Goal: Information Seeking & Learning: Learn about a topic

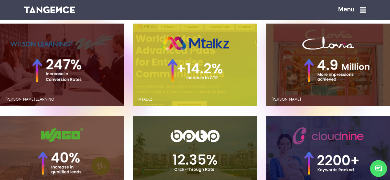
scroll to position [485, 0]
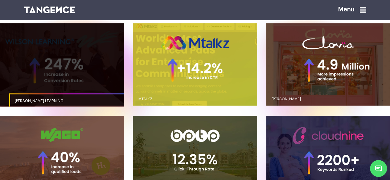
click at [89, 87] on link "button" at bounding box center [62, 64] width 124 height 83
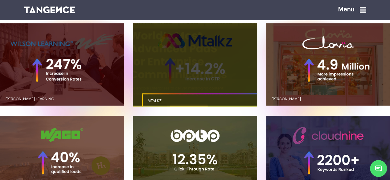
click at [193, 87] on link "button" at bounding box center [195, 64] width 124 height 83
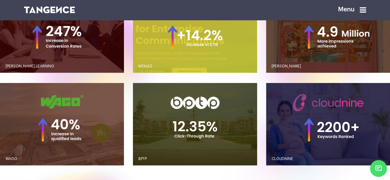
scroll to position [547, 0]
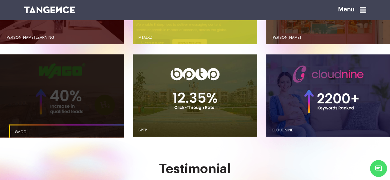
click at [62, 94] on link "button" at bounding box center [62, 95] width 124 height 83
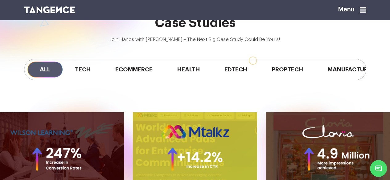
scroll to position [362, 0]
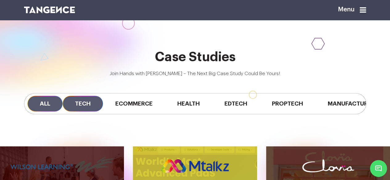
click at [80, 112] on span "Tech" at bounding box center [83, 104] width 40 height 16
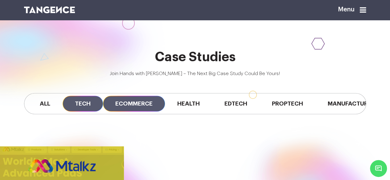
click at [134, 112] on span "Ecommerce" at bounding box center [134, 104] width 62 height 16
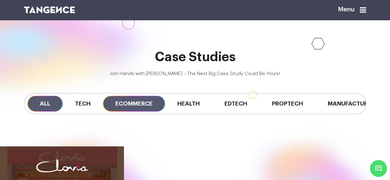
click at [46, 112] on span "All" at bounding box center [44, 104] width 35 height 16
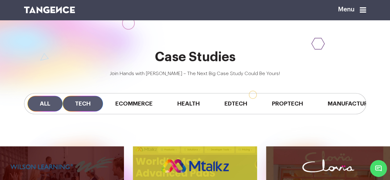
click at [70, 112] on span "Tech" at bounding box center [83, 104] width 40 height 16
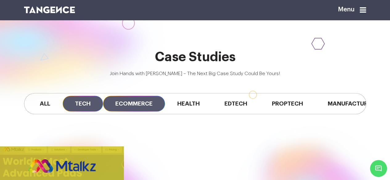
click at [132, 112] on span "Ecommerce" at bounding box center [134, 104] width 62 height 16
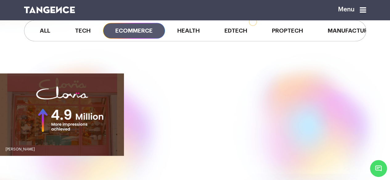
scroll to position [393, 0]
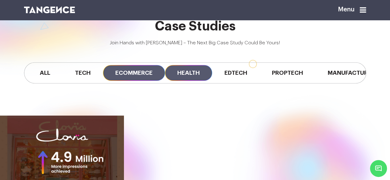
click at [195, 81] on span "Health" at bounding box center [188, 73] width 47 height 16
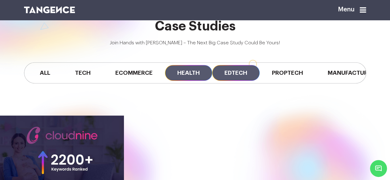
click at [238, 81] on span "Edtech" at bounding box center [235, 73] width 47 height 16
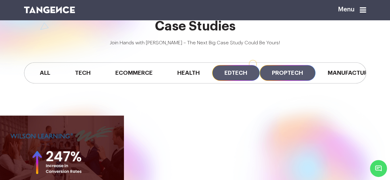
click at [280, 81] on span "Proptech" at bounding box center [287, 73] width 56 height 16
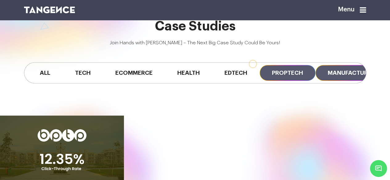
click at [342, 81] on span "Manufacturing" at bounding box center [352, 73] width 75 height 16
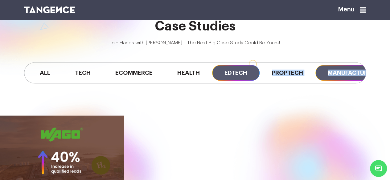
drag, startPoint x: 350, startPoint y: 86, endPoint x: 245, endPoint y: 86, distance: 105.7
click at [245, 83] on div "All Tech Ecommerce Health Edtech Proptech Manufacturing" at bounding box center [195, 72] width 342 height 21
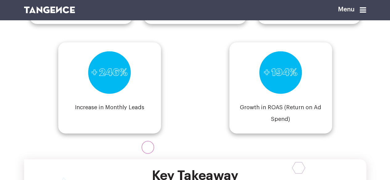
scroll to position [739, 0]
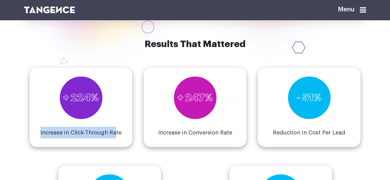
drag, startPoint x: 41, startPoint y: 137, endPoint x: 114, endPoint y: 132, distance: 73.2
click at [114, 132] on div "+ 224% Increase in Click-Through Rate" at bounding box center [81, 107] width 103 height 79
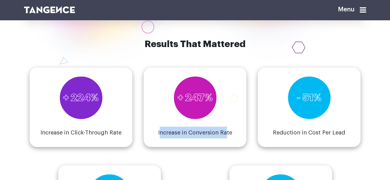
drag, startPoint x: 161, startPoint y: 140, endPoint x: 225, endPoint y: 140, distance: 63.8
click at [225, 139] on h4 "Increase in Conversion Rate" at bounding box center [195, 133] width 74 height 12
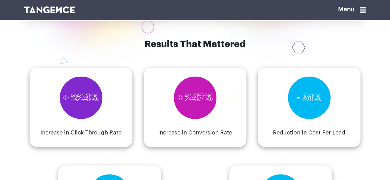
click at [197, 112] on div "+ 247%" at bounding box center [194, 97] width 43 height 43
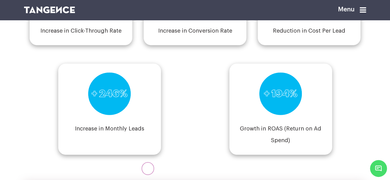
scroll to position [832, 0]
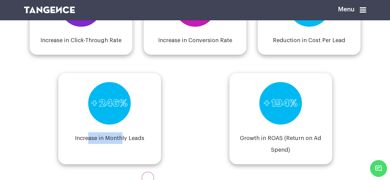
drag, startPoint x: 89, startPoint y: 148, endPoint x: 292, endPoint y: 143, distance: 202.5
click at [121, 143] on h4 "Increase in Monthly Leads" at bounding box center [109, 138] width 69 height 12
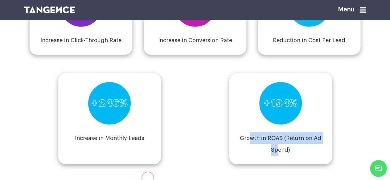
drag, startPoint x: 252, startPoint y: 148, endPoint x: 279, endPoint y: 153, distance: 27.6
click at [279, 153] on h4 "Growth in ROAS (Return on Ad Spend)" at bounding box center [280, 143] width 95 height 23
click at [281, 151] on h4 "Growth in ROAS (Return on Ad Spend)" at bounding box center [280, 143] width 95 height 23
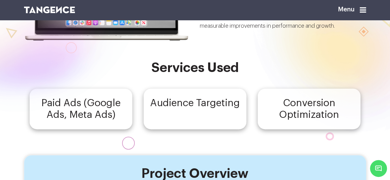
scroll to position [31, 0]
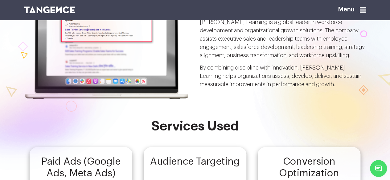
click at [97, 148] on div at bounding box center [19, 65] width 255 height 303
click at [193, 138] on div "Services Used Paid Ads (Google Ads, Meta Ads) Audience Targeting Conversion Opt…" at bounding box center [194, 153] width 351 height 69
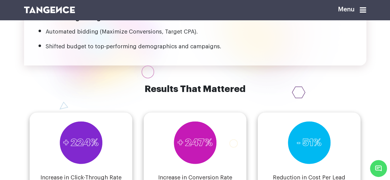
scroll to position [770, 0]
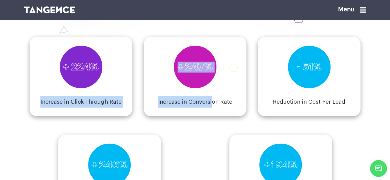
drag, startPoint x: 116, startPoint y: 84, endPoint x: 237, endPoint y: 117, distance: 125.7
click at [215, 110] on div "+ 224% Increase in Click-Through Rate + 247% Increase in Conversion Rate - 51% …" at bounding box center [195, 122] width 342 height 208
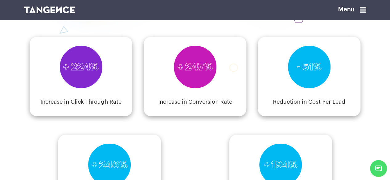
click at [238, 116] on div "+ 247% Increase in Conversion Rate" at bounding box center [195, 76] width 103 height 79
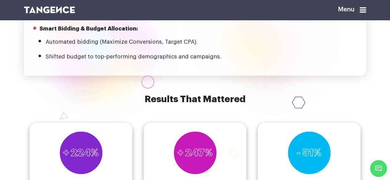
scroll to position [678, 0]
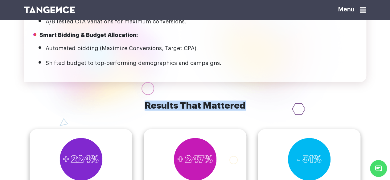
drag, startPoint x: 128, startPoint y: 112, endPoint x: 265, endPoint y: 111, distance: 137.4
click at [265, 111] on h6 "Results That Mattered" at bounding box center [195, 106] width 342 height 10
click at [215, 111] on h6 "Results That Mattered" at bounding box center [195, 106] width 342 height 10
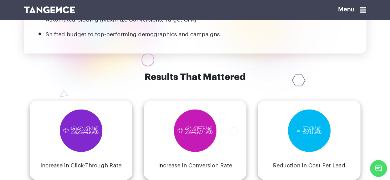
scroll to position [739, 0]
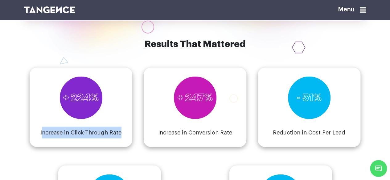
drag, startPoint x: 43, startPoint y: 141, endPoint x: 119, endPoint y: 141, distance: 75.5
click at [119, 139] on h4 "Increase in Click-Through Rate" at bounding box center [80, 133] width 81 height 12
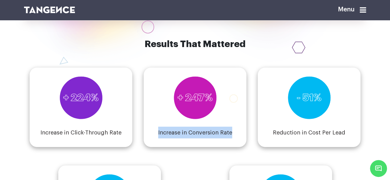
drag, startPoint x: 150, startPoint y: 136, endPoint x: 250, endPoint y: 139, distance: 100.5
click at [250, 139] on div "+ 224% Increase in Click-Through Rate + 247% Increase in Conversion Rate - 51% …" at bounding box center [195, 153] width 342 height 208
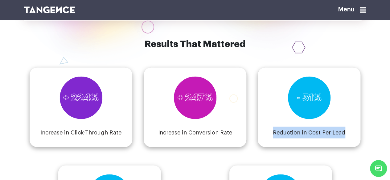
drag, startPoint x: 270, startPoint y: 136, endPoint x: 365, endPoint y: 140, distance: 95.0
click at [365, 140] on div "+ 224% Increase in Click-Through Rate + 247% Increase in Conversion Rate - 51% …" at bounding box center [195, 153] width 342 height 208
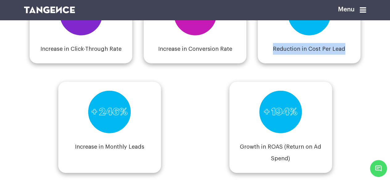
scroll to position [863, 0]
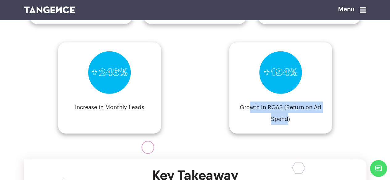
drag, startPoint x: 250, startPoint y: 109, endPoint x: 288, endPoint y: 125, distance: 41.5
click at [288, 125] on h4 "Growth in ROAS (Return on Ad Spend)" at bounding box center [280, 113] width 95 height 23
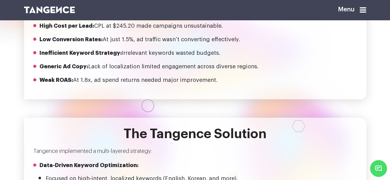
scroll to position [308, 0]
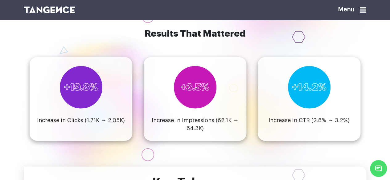
scroll to position [585, 0]
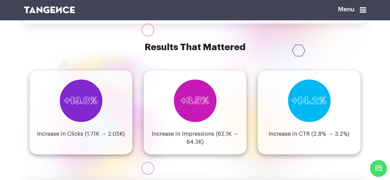
drag, startPoint x: 134, startPoint y: 60, endPoint x: 224, endPoint y: 51, distance: 90.7
click at [224, 51] on div "Menu MTalkz Service Used SEO" at bounding box center [195, 24] width 390 height 1218
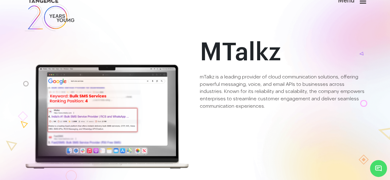
scroll to position [0, 0]
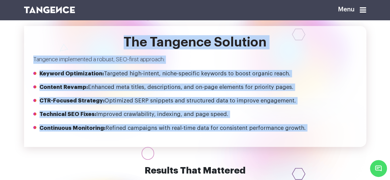
click at [174, 108] on ul "Keyword Optimization: Targeted high-intent, niche-specific keywords to boost or…" at bounding box center [194, 101] width 323 height 62
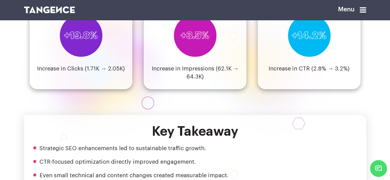
scroll to position [616, 0]
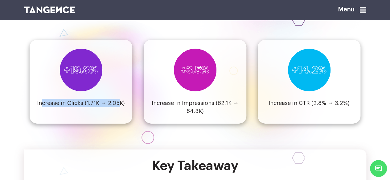
drag, startPoint x: 43, startPoint y: 115, endPoint x: 117, endPoint y: 116, distance: 73.3
click at [117, 107] on h4 "Increase in Clicks (1.71K → 2.05K)" at bounding box center [81, 103] width 88 height 8
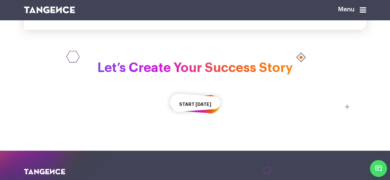
scroll to position [801, 0]
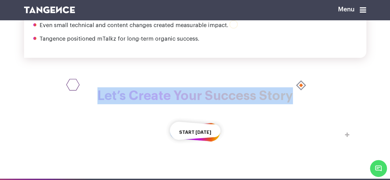
drag, startPoint x: 153, startPoint y: 108, endPoint x: 301, endPoint y: 105, distance: 147.9
click at [301, 104] on h2 "Let’s Create Your Success Story" at bounding box center [195, 95] width 342 height 17
drag, startPoint x: 300, startPoint y: 115, endPoint x: 87, endPoint y: 117, distance: 213.2
click at [87, 104] on h2 "Let’s Create Your Success Story" at bounding box center [195, 95] width 342 height 17
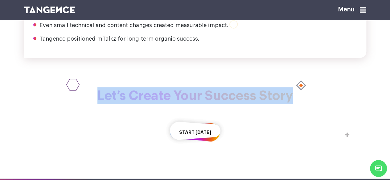
click at [87, 104] on h2 "Let’s Create Your Success Story" at bounding box center [195, 95] width 342 height 17
drag, startPoint x: 87, startPoint y: 117, endPoint x: 295, endPoint y: 114, distance: 207.7
click at [295, 104] on h2 "Let’s Create Your Success Story" at bounding box center [195, 95] width 342 height 17
drag, startPoint x: 89, startPoint y: 112, endPoint x: 306, endPoint y: 111, distance: 216.6
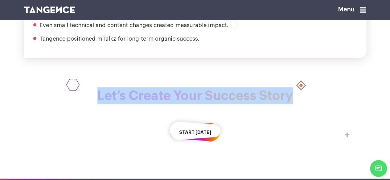
click at [306, 104] on h2 "Let’s Create Your Success Story" at bounding box center [195, 95] width 342 height 17
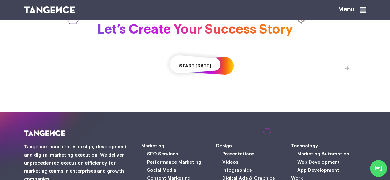
scroll to position [893, 0]
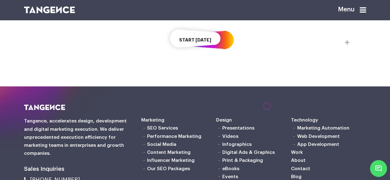
click at [192, 57] on button "Start Today" at bounding box center [195, 40] width 60 height 34
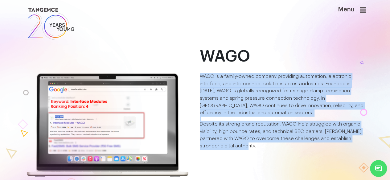
drag, startPoint x: 200, startPoint y: 74, endPoint x: 277, endPoint y: 153, distance: 111.1
click at [271, 162] on div "WAGO WAGO is a family-owned company providing automation, electronic interface,…" at bounding box center [283, 113] width 176 height 131
click at [277, 150] on p "Despite its strong brand reputation, WAGO India struggled with organic visibili…" at bounding box center [283, 135] width 166 height 29
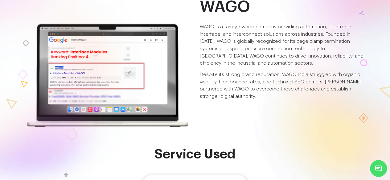
scroll to position [123, 0]
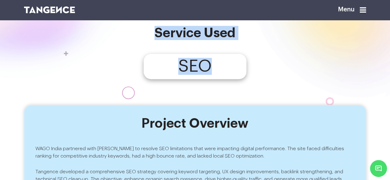
drag, startPoint x: 154, startPoint y: 69, endPoint x: 242, endPoint y: 73, distance: 87.9
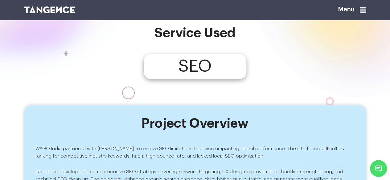
click at [194, 140] on div "Project Overview WAGO India partnered with Tangence to resolve SEO limitations …" at bounding box center [195, 163] width 342 height 117
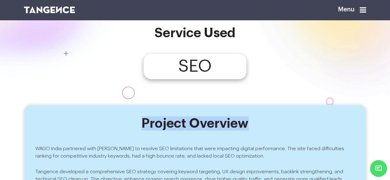
drag, startPoint x: 108, startPoint y: 125, endPoint x: 263, endPoint y: 125, distance: 155.3
click at [263, 125] on h2 "Project Overview" at bounding box center [194, 123] width 319 height 14
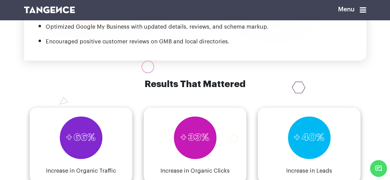
scroll to position [801, 0]
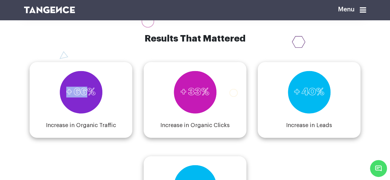
drag, startPoint x: 55, startPoint y: 104, endPoint x: 92, endPoint y: 106, distance: 37.3
click at [92, 104] on div "+ 66% Increase in Organic Traffic" at bounding box center [81, 100] width 103 height 76
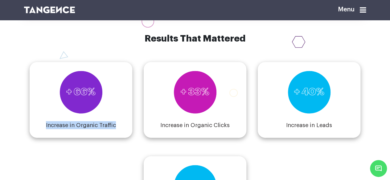
drag, startPoint x: 43, startPoint y: 133, endPoint x: 137, endPoint y: 141, distance: 93.7
click at [132, 138] on div "+ 66% Increase in Organic Traffic" at bounding box center [81, 100] width 103 height 76
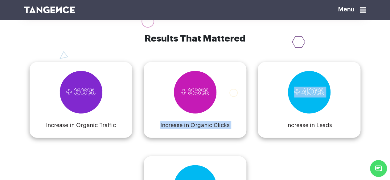
drag, startPoint x: 148, startPoint y: 135, endPoint x: 257, endPoint y: 139, distance: 109.1
click at [257, 139] on div "+ 66% Increase in Organic Traffic + 33% Increase in Organic Clicks + 40% Increa…" at bounding box center [195, 138] width 342 height 189
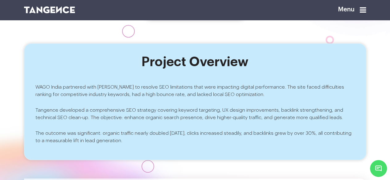
scroll to position [0, 0]
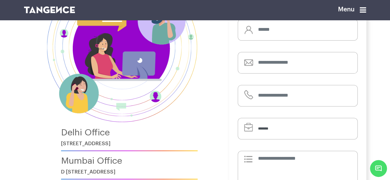
scroll to position [62, 0]
click at [368, 10] on div "Menu" at bounding box center [341, 12] width 59 height 14
click at [365, 10] on icon at bounding box center [363, 9] width 6 height 7
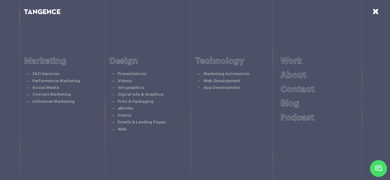
click at [377, 11] on icon at bounding box center [375, 11] width 6 height 8
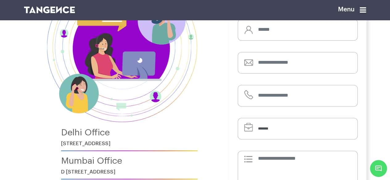
click at [41, 6] on div at bounding box center [165, 12] width 293 height 14
click at [51, 10] on img at bounding box center [49, 9] width 51 height 7
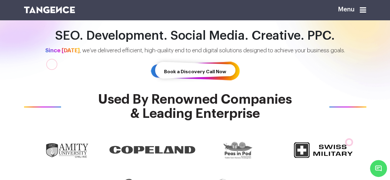
scroll to position [62, 0]
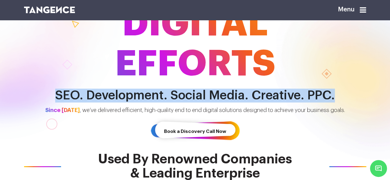
drag, startPoint x: 54, startPoint y: 96, endPoint x: 348, endPoint y: 93, distance: 294.5
click at [348, 93] on h2 "SEO. Development. Social Media. Creative. PPC." at bounding box center [194, 96] width 351 height 14
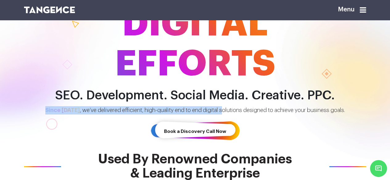
drag, startPoint x: 33, startPoint y: 114, endPoint x: 221, endPoint y: 112, distance: 187.6
click at [221, 112] on p "Since [DATE] , we’ve delivered efficient, high-quality end to end digital solut…" at bounding box center [194, 110] width 329 height 8
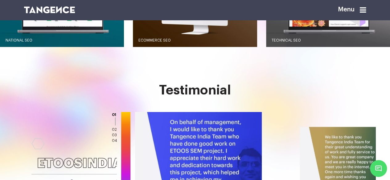
scroll to position [647, 0]
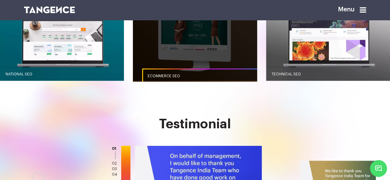
click at [196, 84] on link "Ecommerce SEO" at bounding box center [204, 76] width 124 height 15
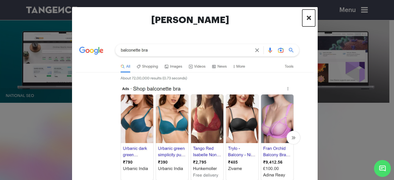
click at [307, 17] on span "×" at bounding box center [309, 17] width 5 height 9
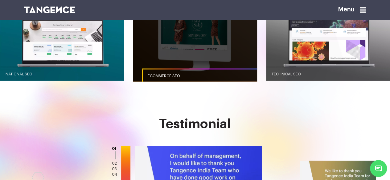
click at [176, 78] on span "Ecommerce SEO" at bounding box center [164, 76] width 32 height 4
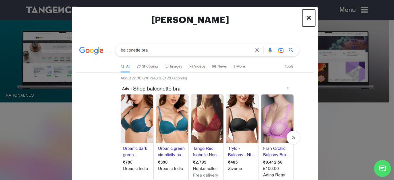
click at [307, 17] on span "×" at bounding box center [309, 17] width 5 height 9
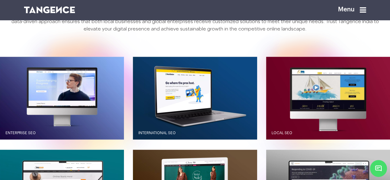
scroll to position [493, 0]
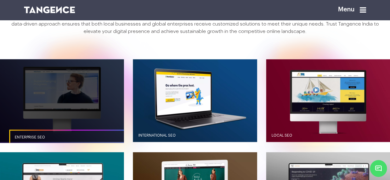
click at [30, 139] on span "Enterprise SEO" at bounding box center [30, 137] width 30 height 4
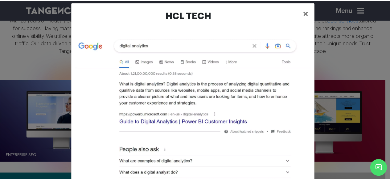
scroll to position [0, 0]
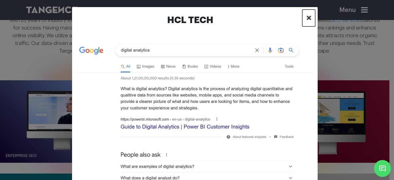
click at [307, 14] on span "×" at bounding box center [309, 17] width 5 height 9
